Goal: Information Seeking & Learning: Learn about a topic

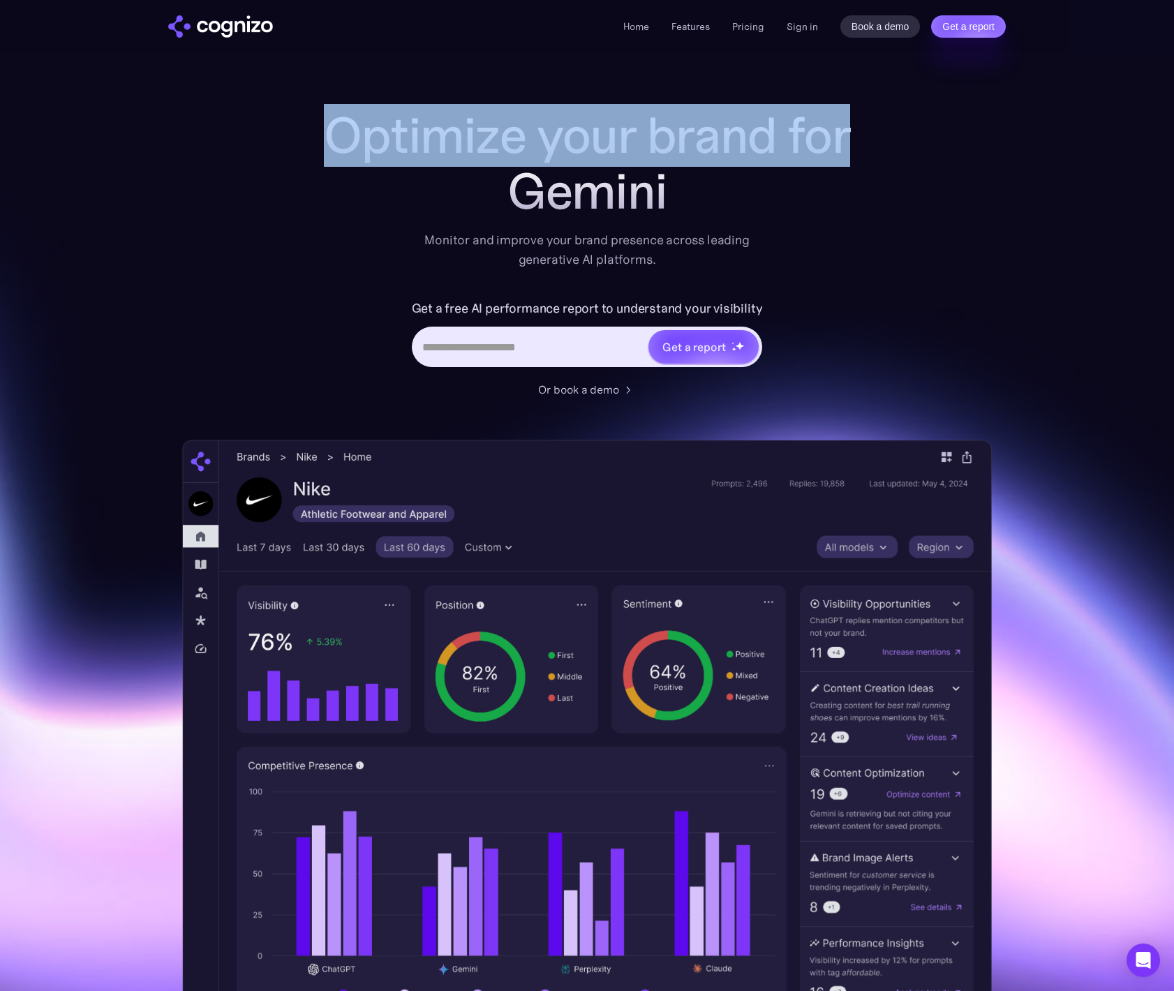
drag, startPoint x: 660, startPoint y: 121, endPoint x: 897, endPoint y: 125, distance: 237.4
click at [897, 125] on div "Optimize your brand for Gemini Monitor and improve your brand presence across l…" at bounding box center [587, 566] width 810 height 917
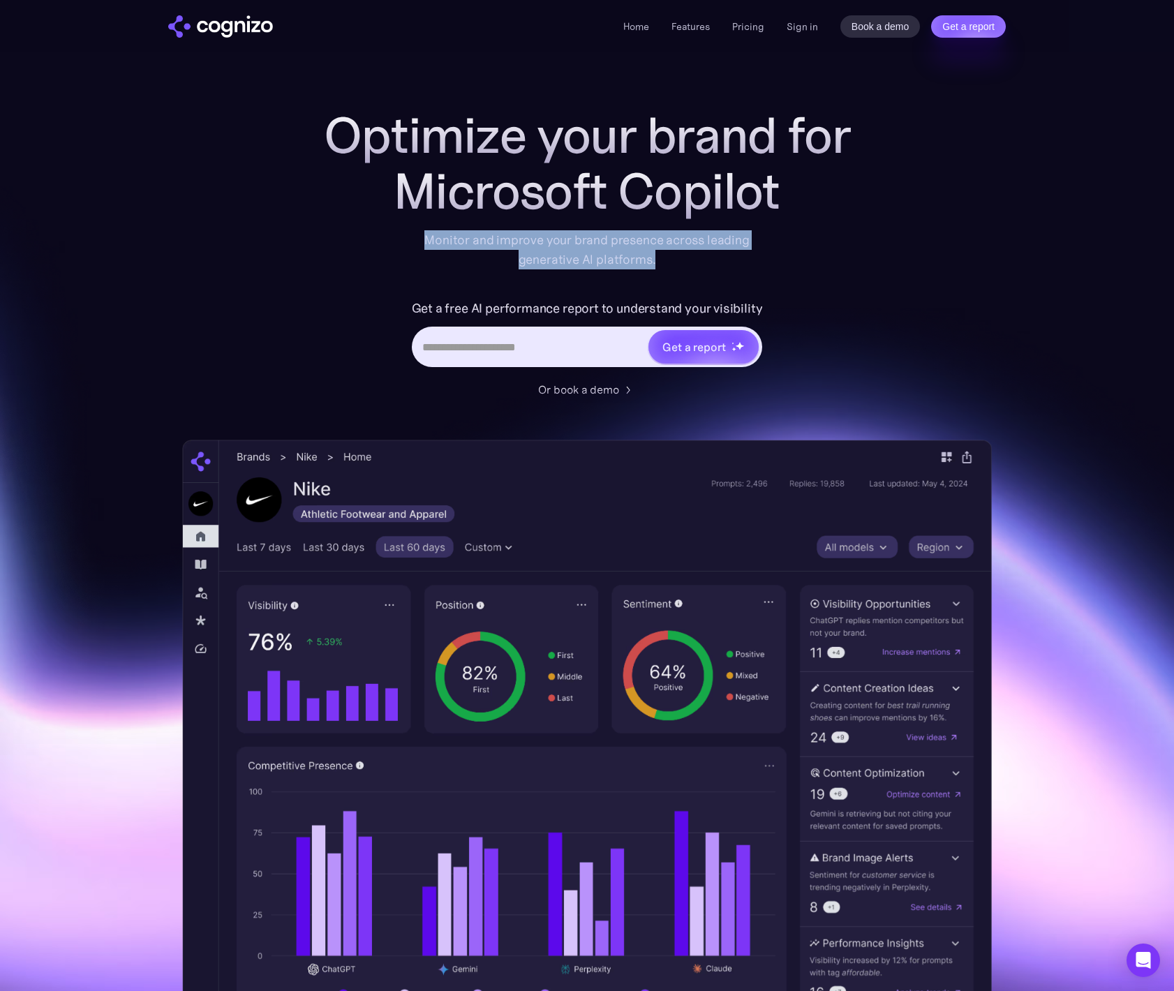
drag, startPoint x: 422, startPoint y: 239, endPoint x: 688, endPoint y: 260, distance: 266.1
click at [688, 260] on div "Monitor and improve your brand presence across leading generative AI platforms." at bounding box center [586, 249] width 343 height 39
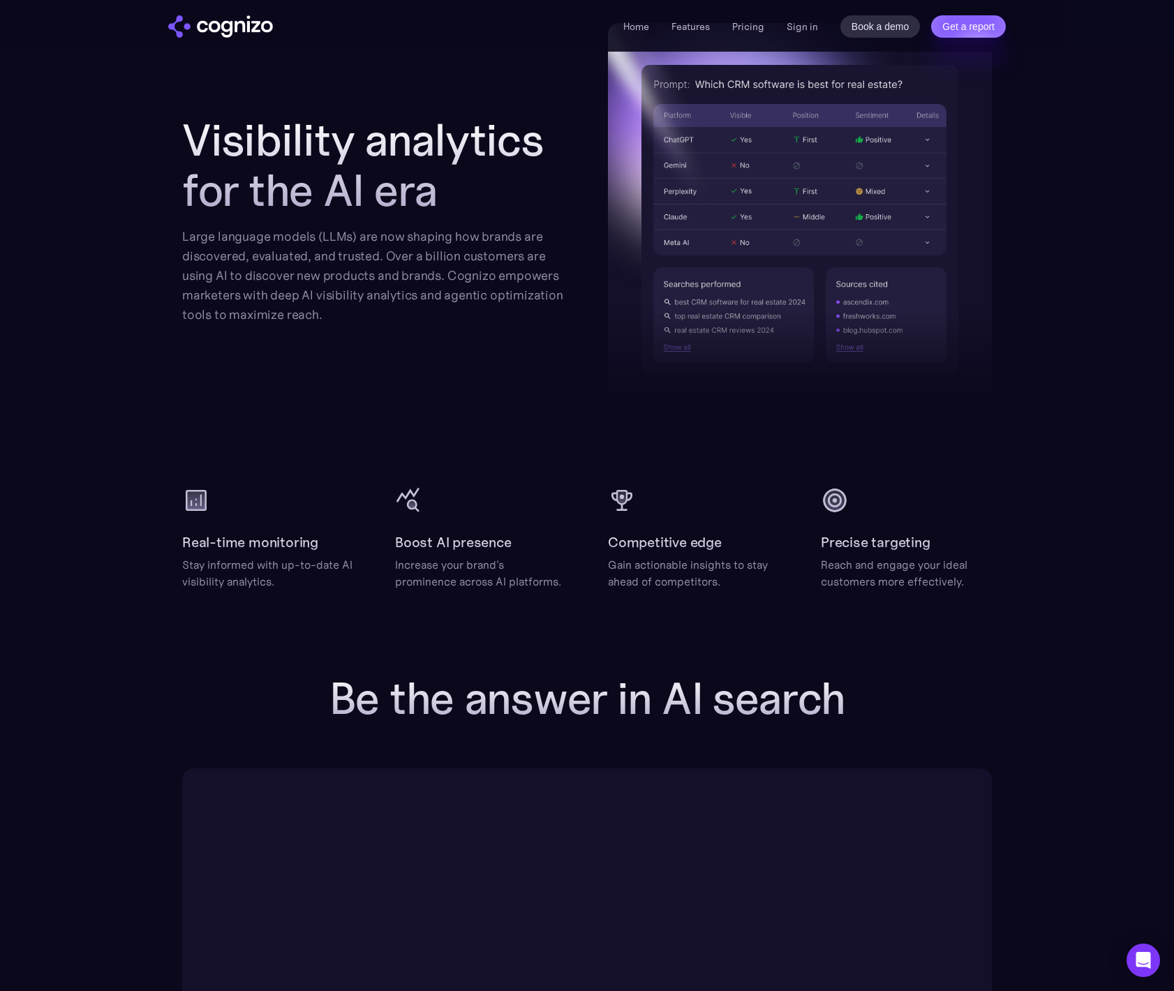
scroll to position [1549, 0]
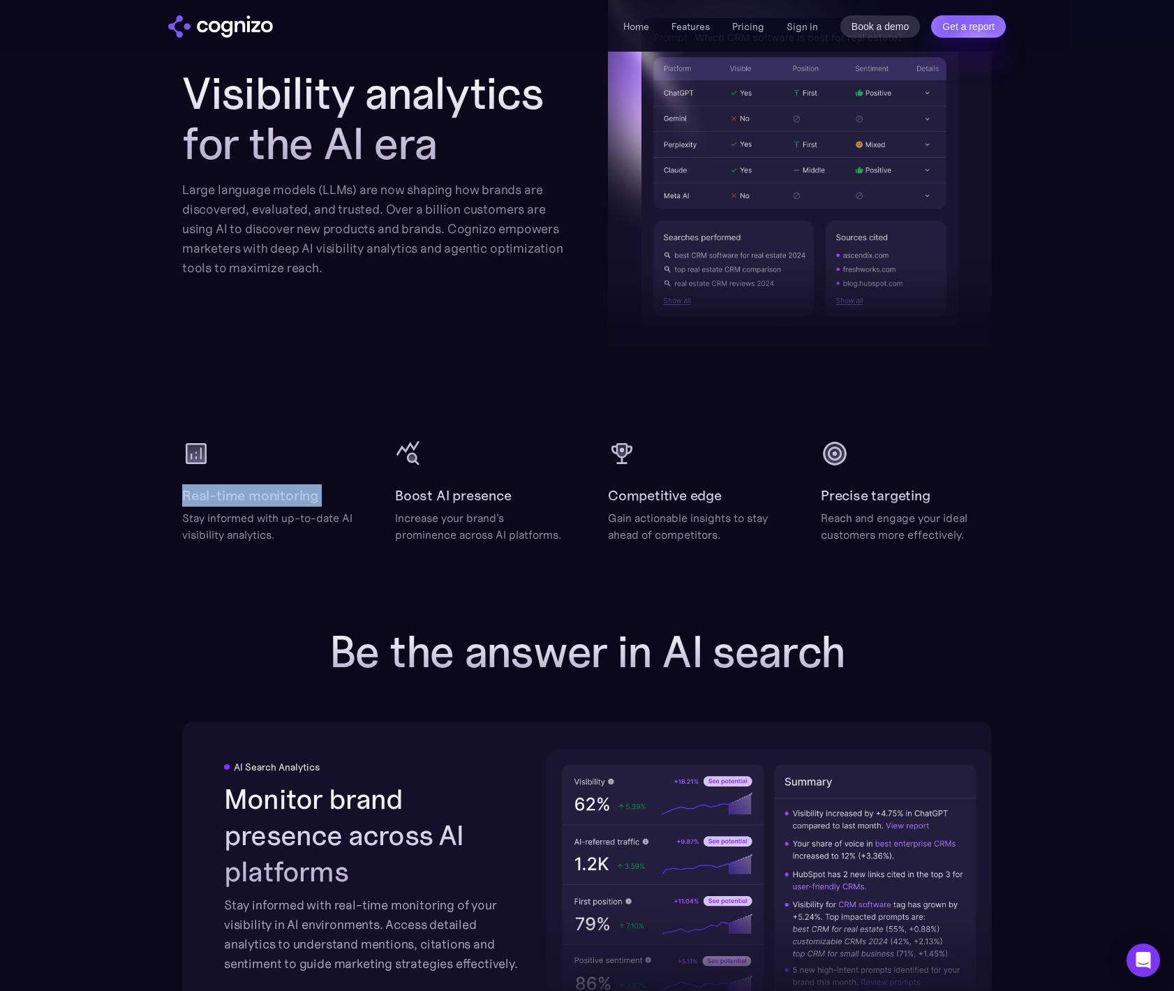
drag, startPoint x: 180, startPoint y: 494, endPoint x: 333, endPoint y: 498, distance: 153.0
click at [333, 498] on section "Visibility analytics for the AI era Large language models (LLMs) are now shapin…" at bounding box center [587, 259] width 1174 height 567
copy h2 "Real-time monitoring"
click at [451, 468] on div "Boost AI presence Increase your brand's prominence across AI platforms." at bounding box center [480, 491] width 171 height 103
drag, startPoint x: 181, startPoint y: 489, endPoint x: 958, endPoint y: 527, distance: 778.0
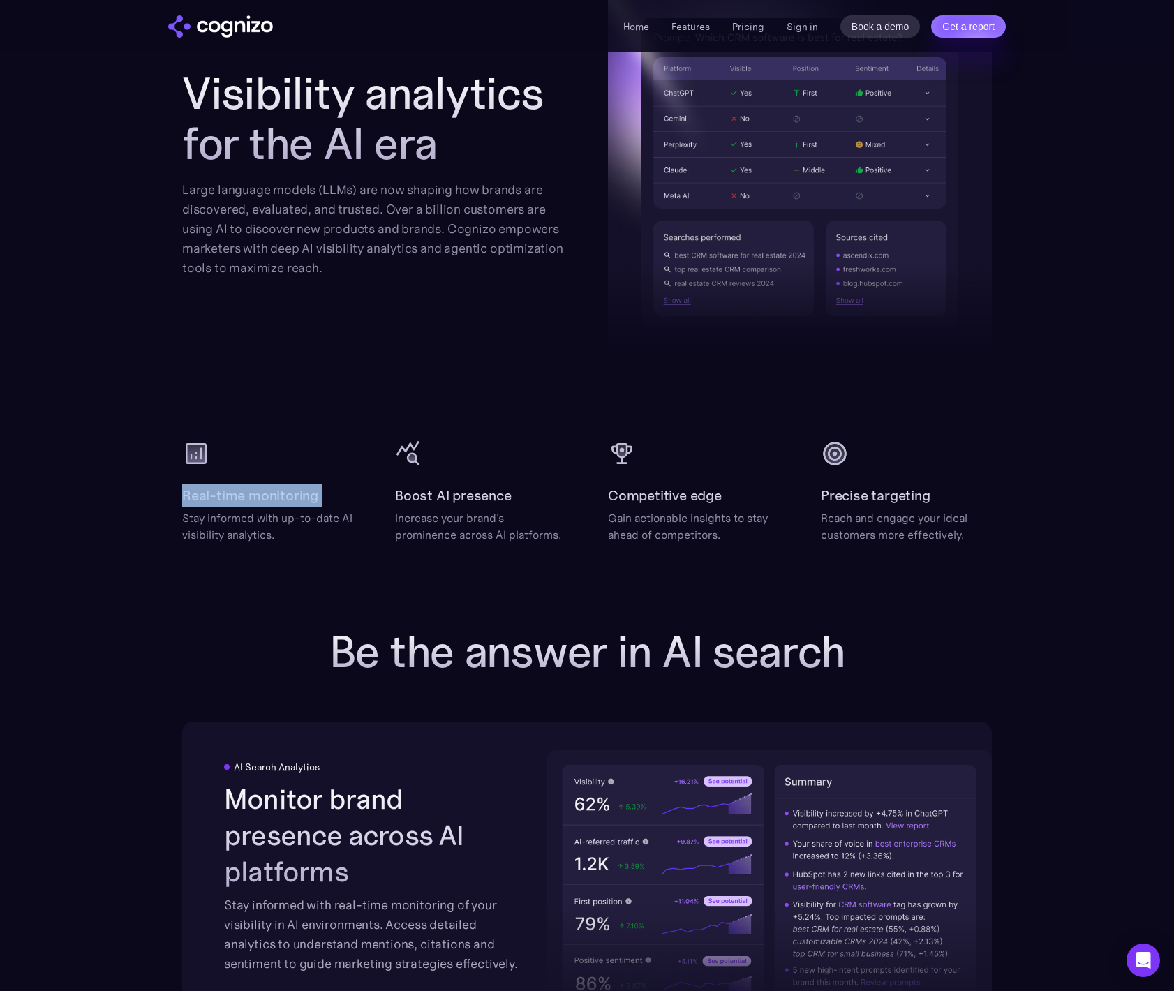
click at [356, 502] on section "Visibility analytics for the AI era Large language models (LLMs) are now shapin…" at bounding box center [587, 259] width 1174 height 567
copy h2 "Real-time monitoring"
drag, startPoint x: 604, startPoint y: 493, endPoint x: 730, endPoint y: 498, distance: 125.8
click at [730, 498] on div "Real-time monitoring Stay informed with up-to-date AI visibility analytics. Boo…" at bounding box center [587, 491] width 810 height 103
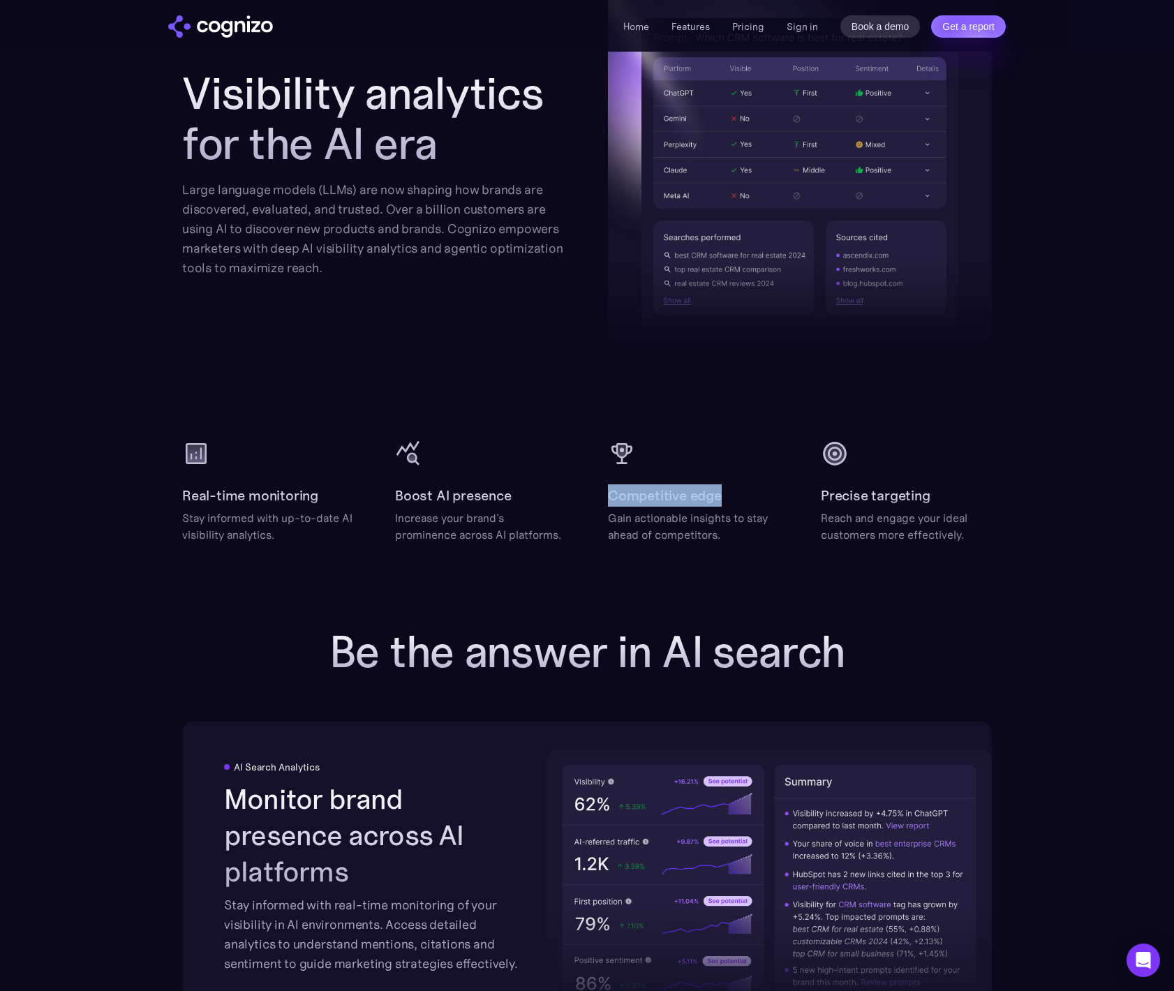
copy h2 "Competitive edge"
click at [970, 457] on div "Precise targeting Reach and engage your ideal customers more effectively." at bounding box center [906, 491] width 171 height 103
drag, startPoint x: 816, startPoint y: 493, endPoint x: 972, endPoint y: 495, distance: 155.7
click at [972, 495] on div "Real-time monitoring Stay informed with up-to-date AI visibility analytics. Boo…" at bounding box center [587, 491] width 810 height 103
copy h2 "Precise targeting"
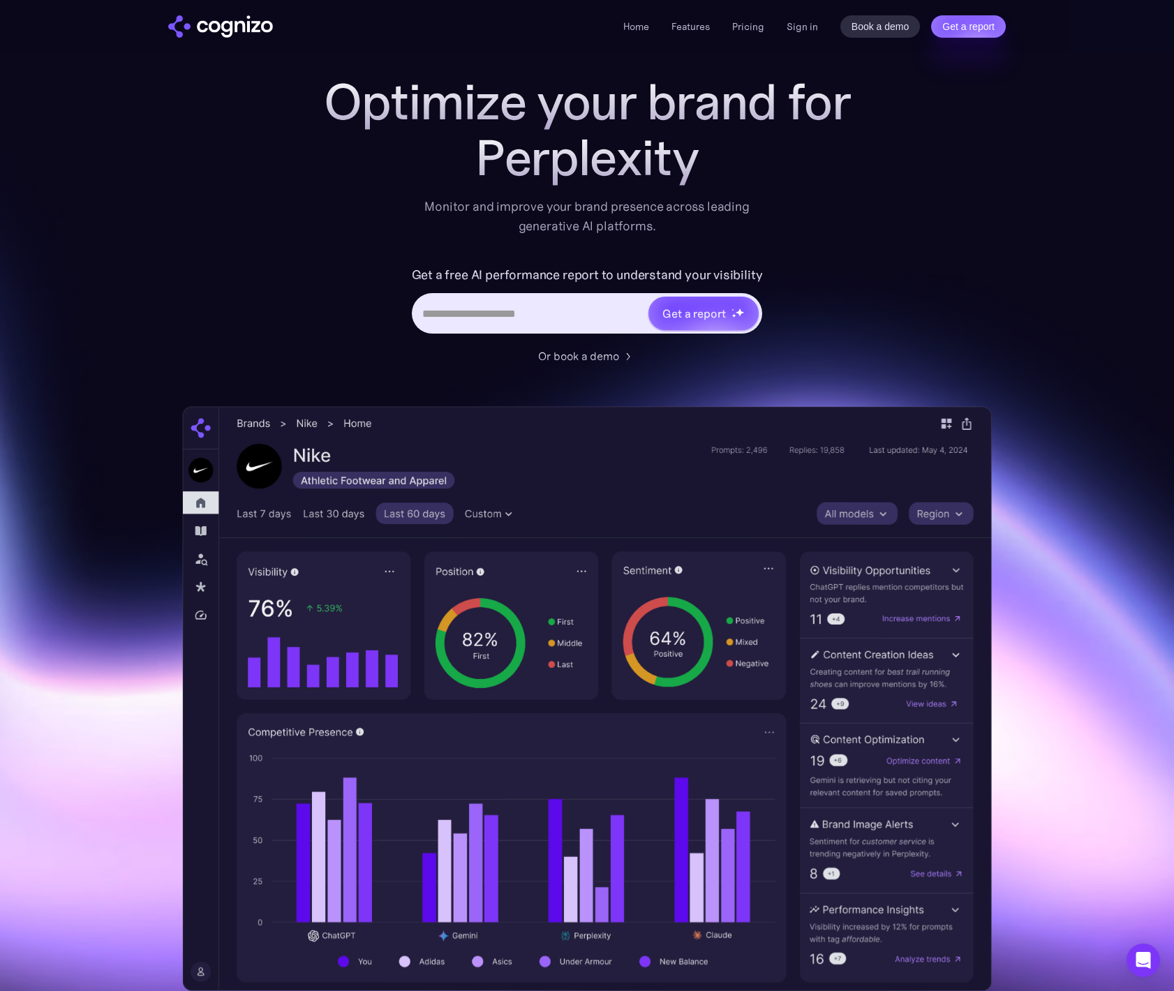
scroll to position [0, 0]
